Goal: Information Seeking & Learning: Learn about a topic

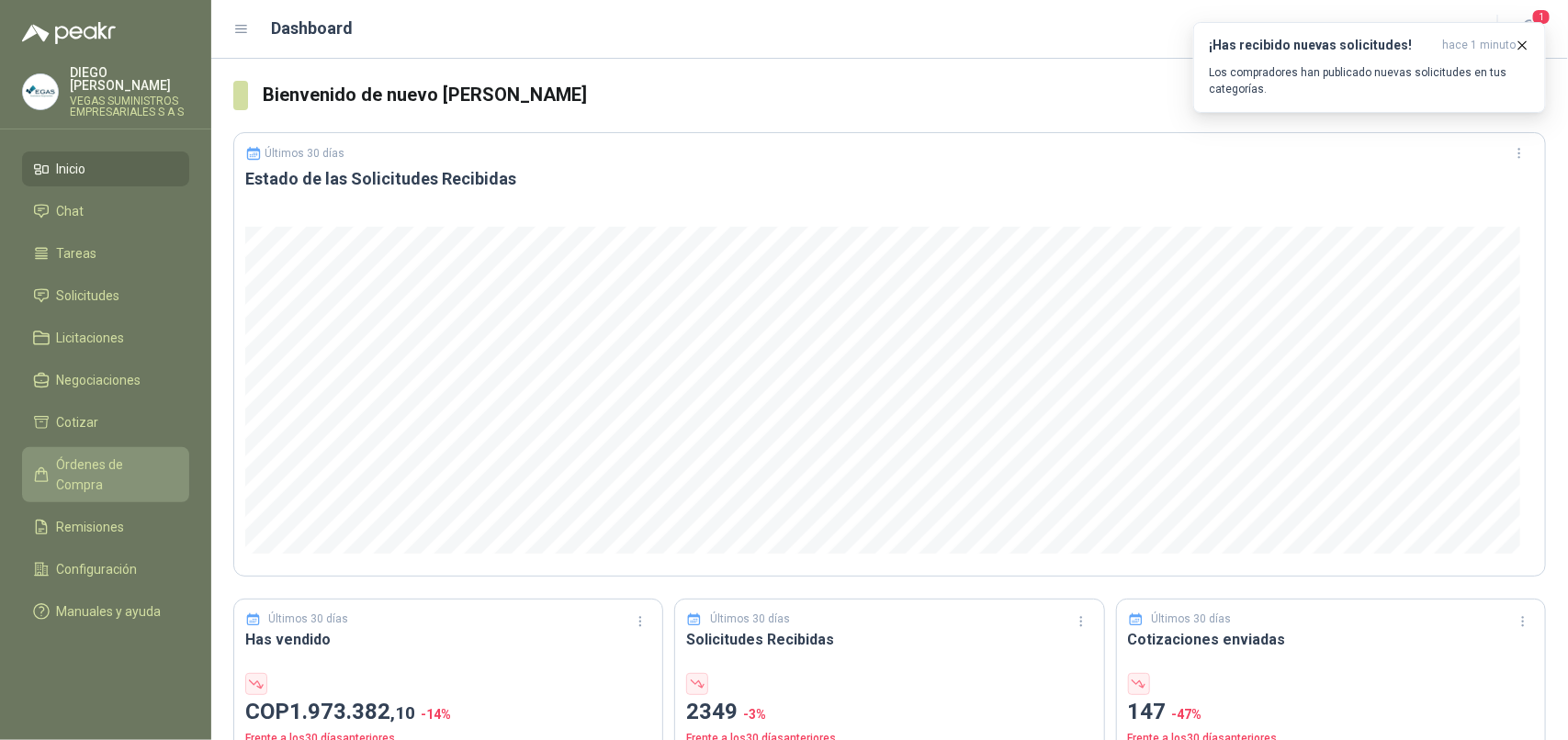
click at [83, 459] on span "Órdenes de Compra" at bounding box center [115, 474] width 115 height 41
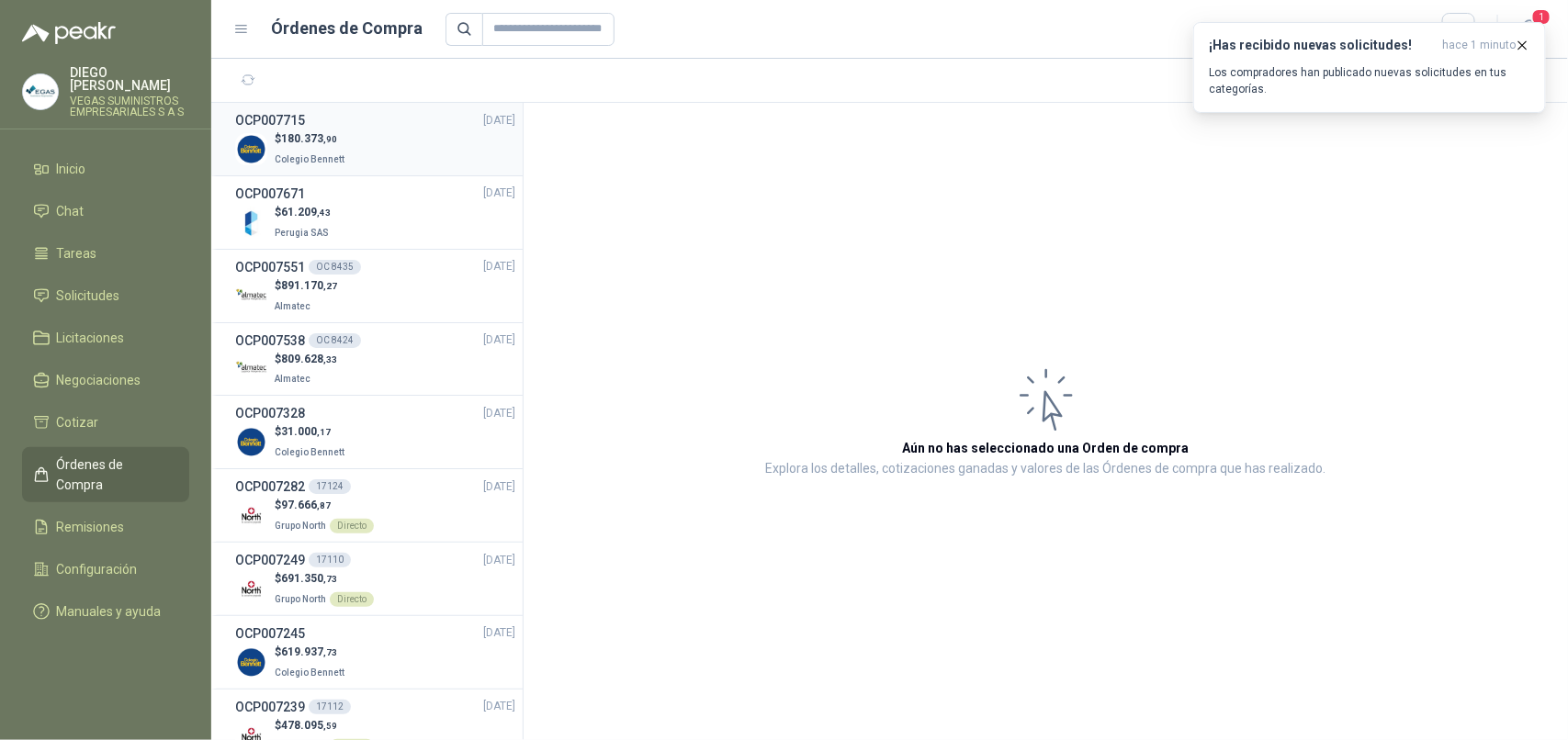
click at [378, 162] on div "$ 180.373 ,90 Colegio [PERSON_NAME]" at bounding box center [375, 149] width 280 height 38
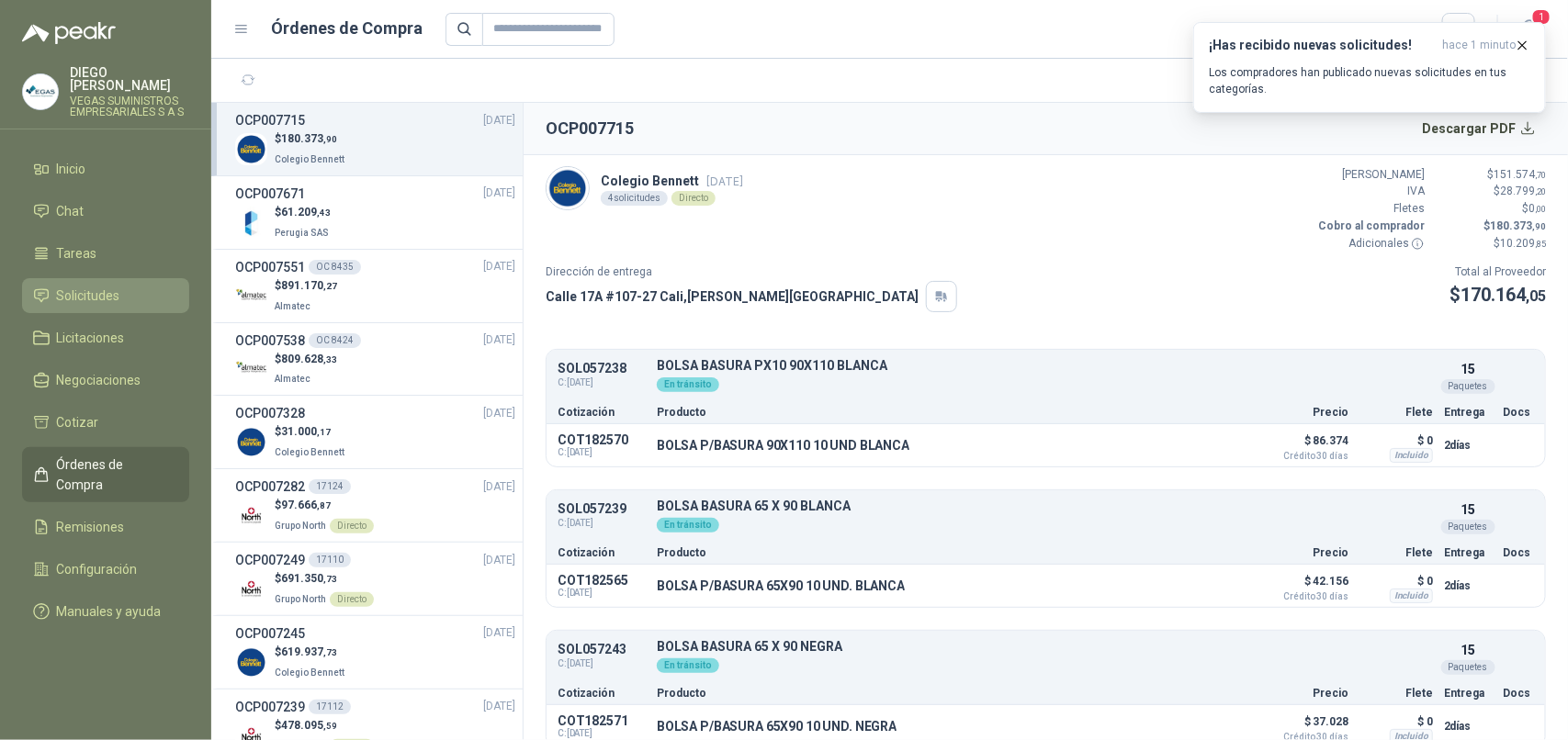
click at [125, 287] on li "Solicitudes" at bounding box center [105, 295] width 145 height 20
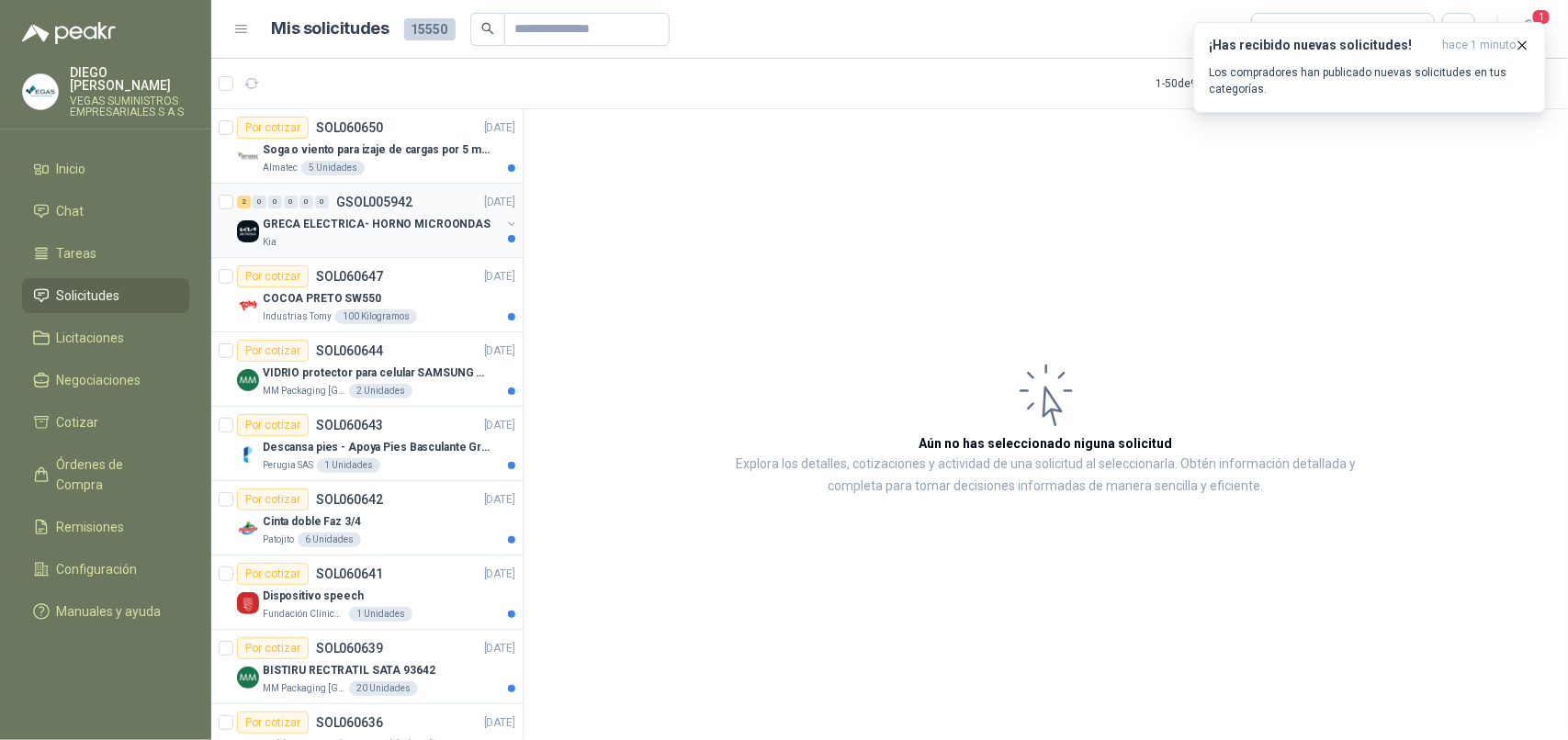
click at [299, 245] on div "Kia" at bounding box center [382, 242] width 238 height 15
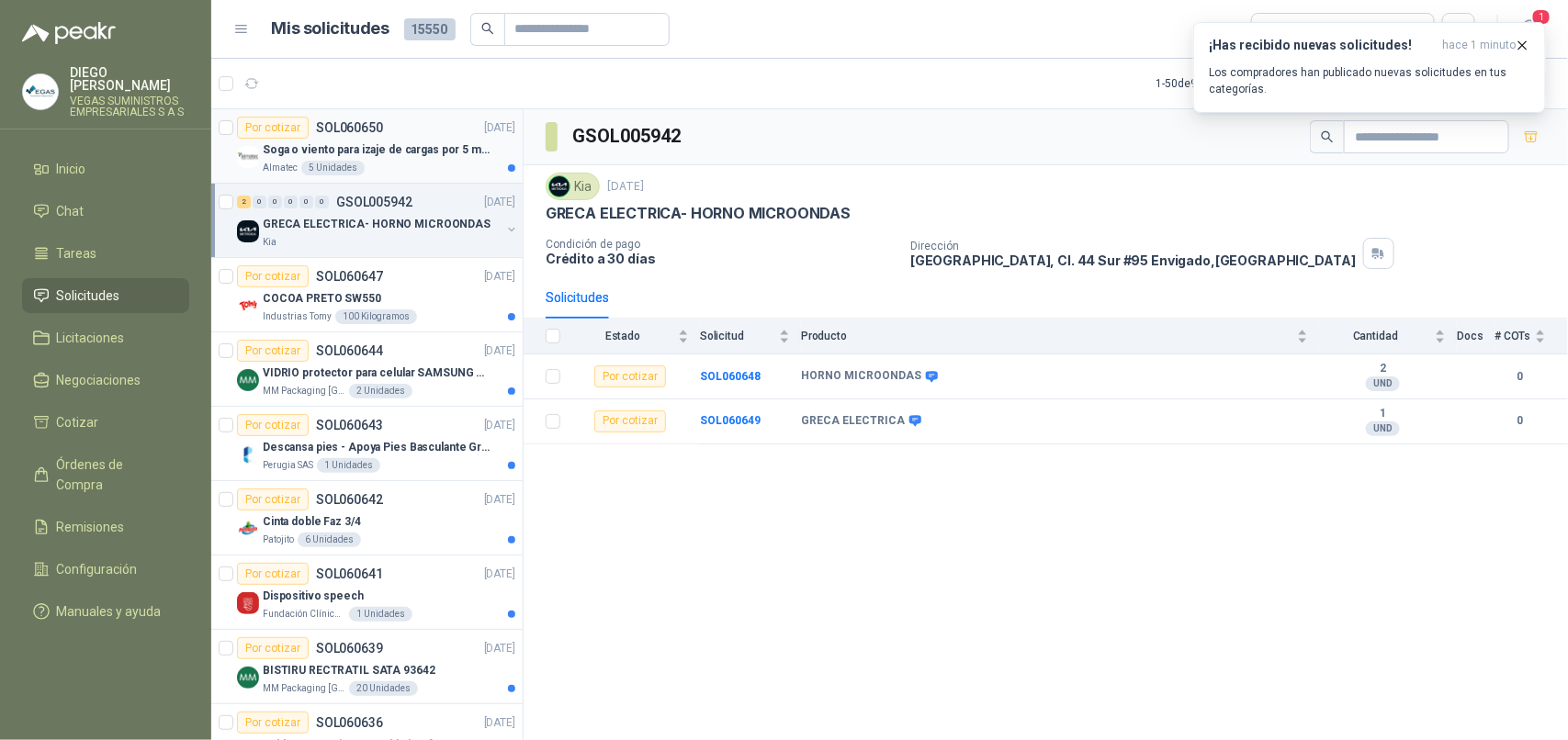
click at [397, 163] on div "Almatec 5 Unidades" at bounding box center [390, 168] width 253 height 15
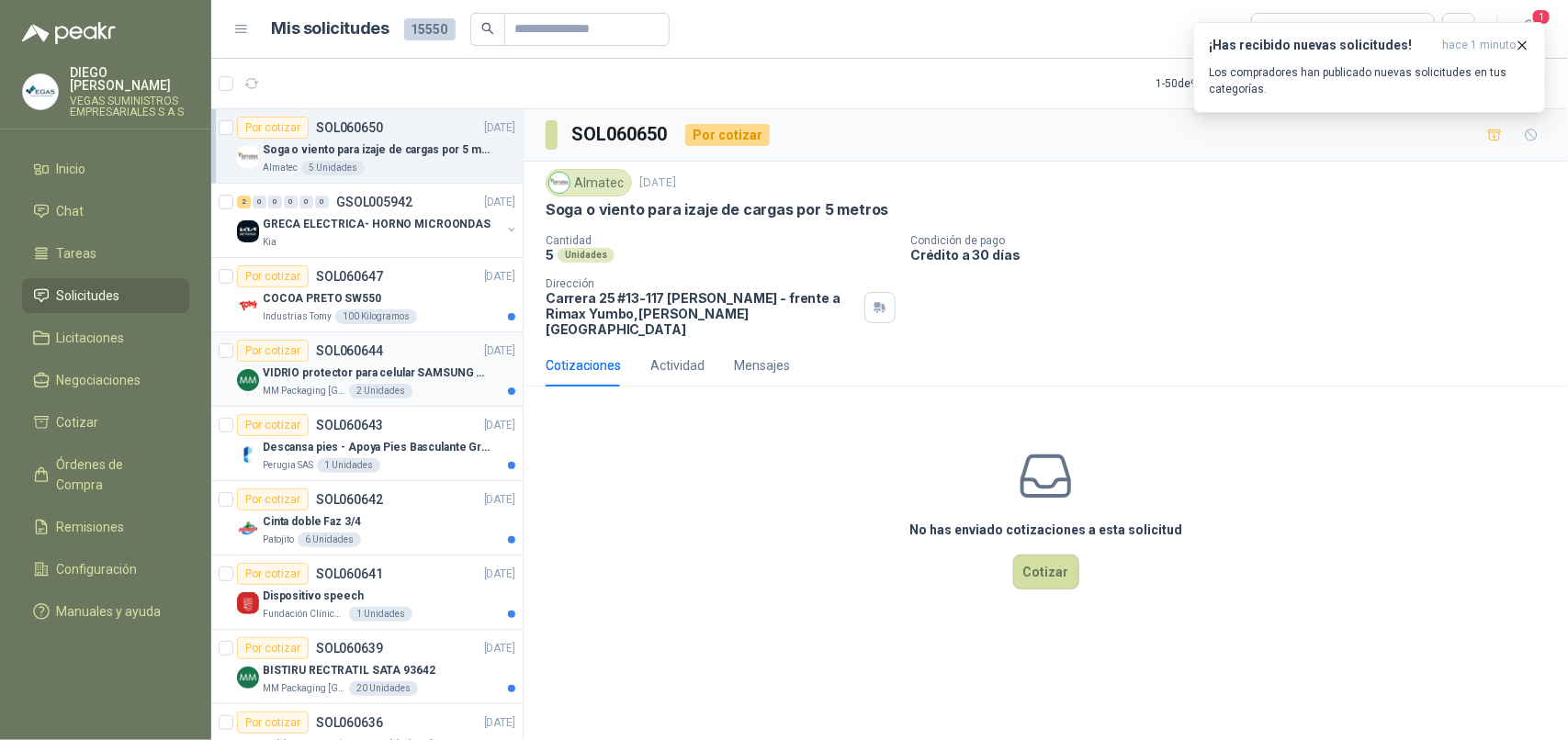
click at [318, 386] on p "MM Packaging [GEOGRAPHIC_DATA]" at bounding box center [305, 390] width 83 height 15
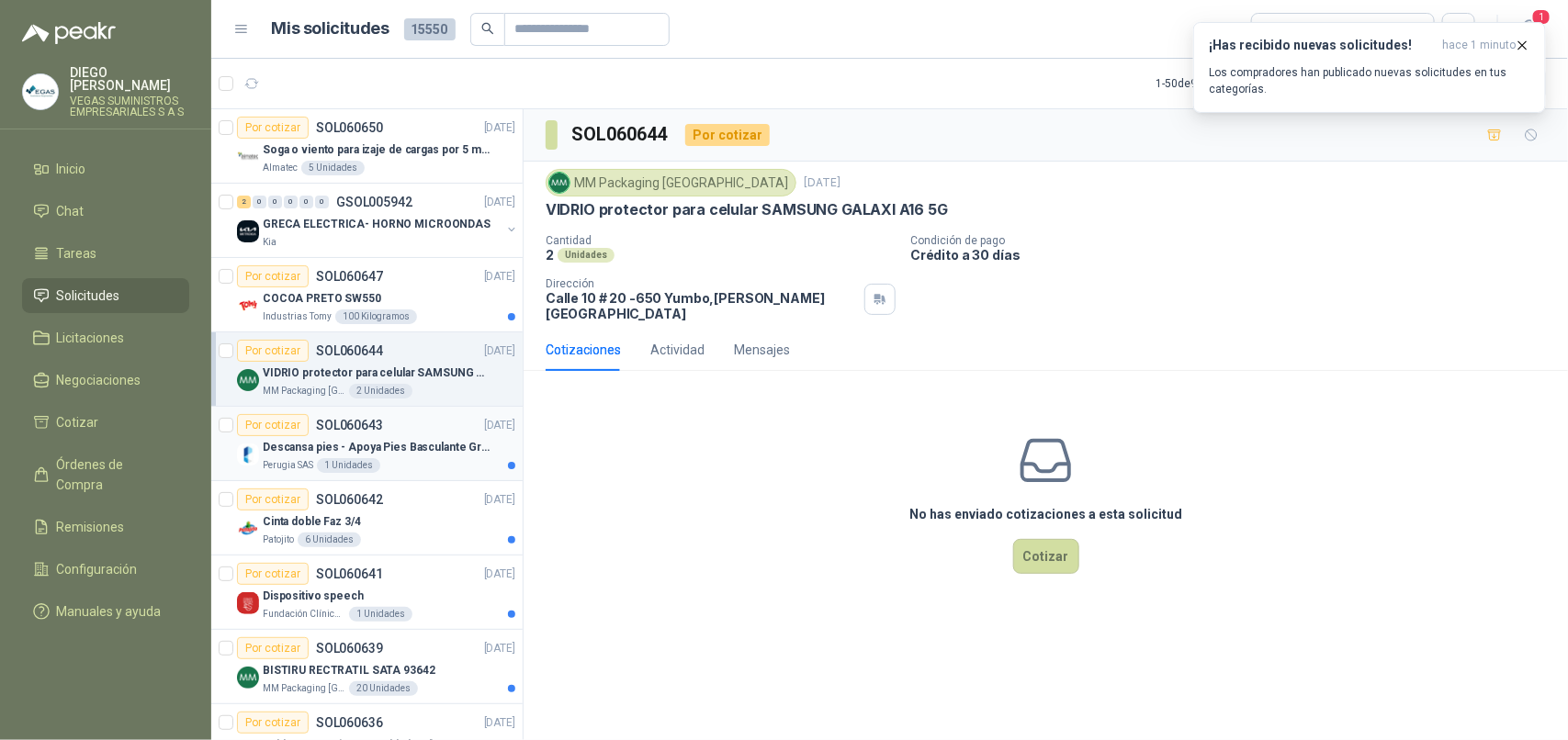
click at [296, 452] on p "Descansa pies - Apoya Pies Basculante Graduable Ergonómico" at bounding box center [377, 448] width 228 height 18
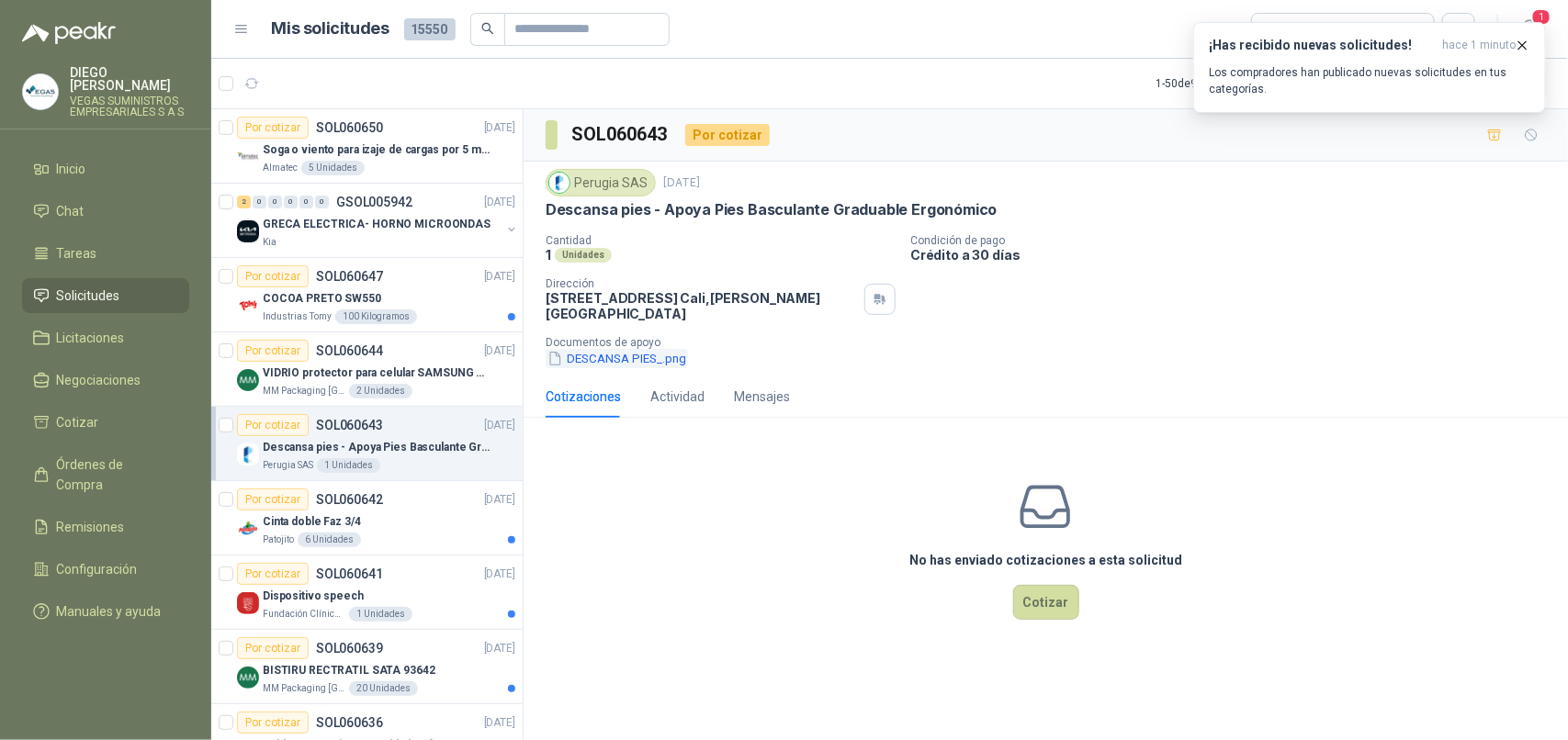
click at [637, 355] on button "DESCANSA PIES_.png" at bounding box center [617, 359] width 142 height 20
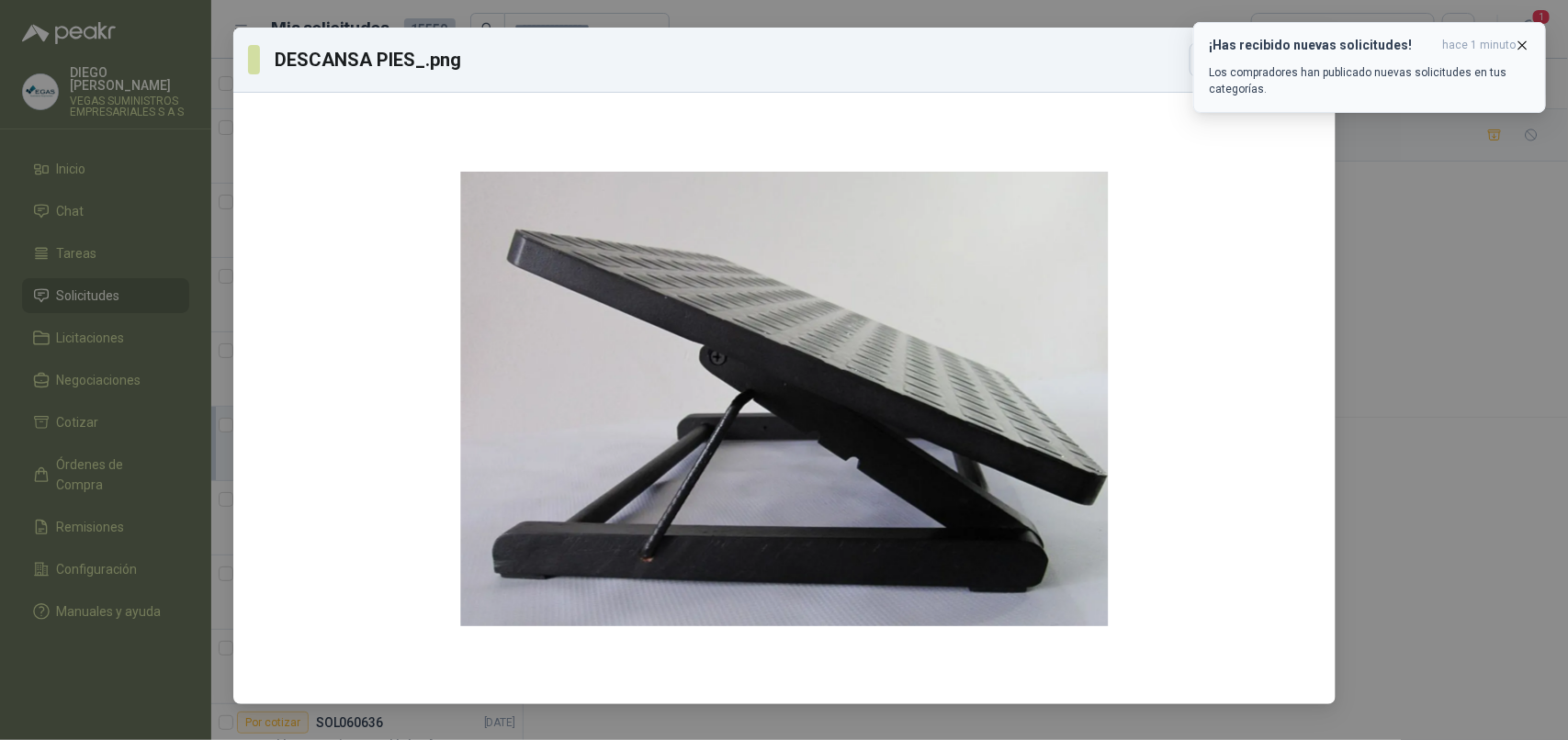
click at [1526, 47] on icon "button" at bounding box center [1523, 44] width 7 height 7
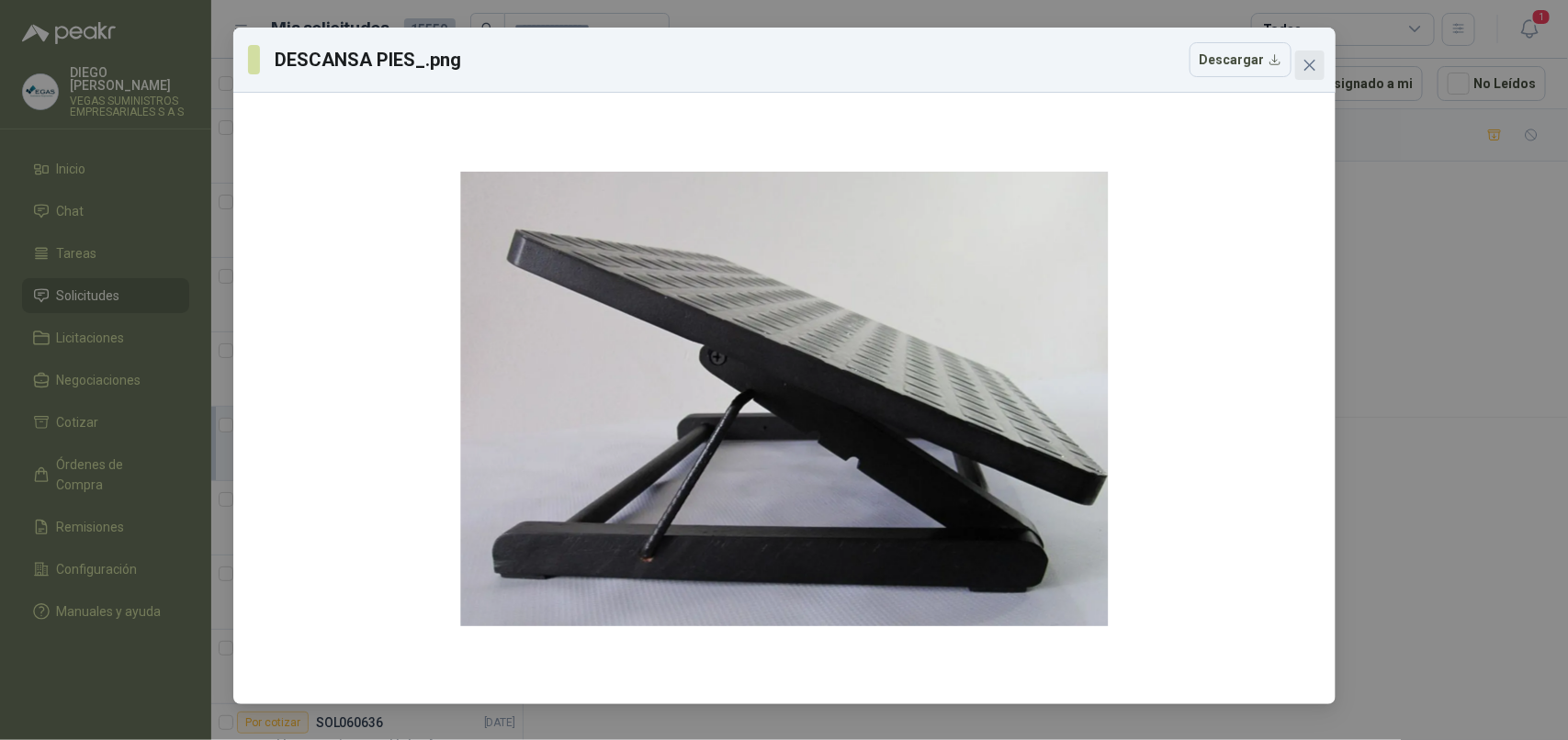
click at [1310, 62] on icon "close" at bounding box center [1310, 65] width 15 height 15
